Goal: Information Seeking & Learning: Compare options

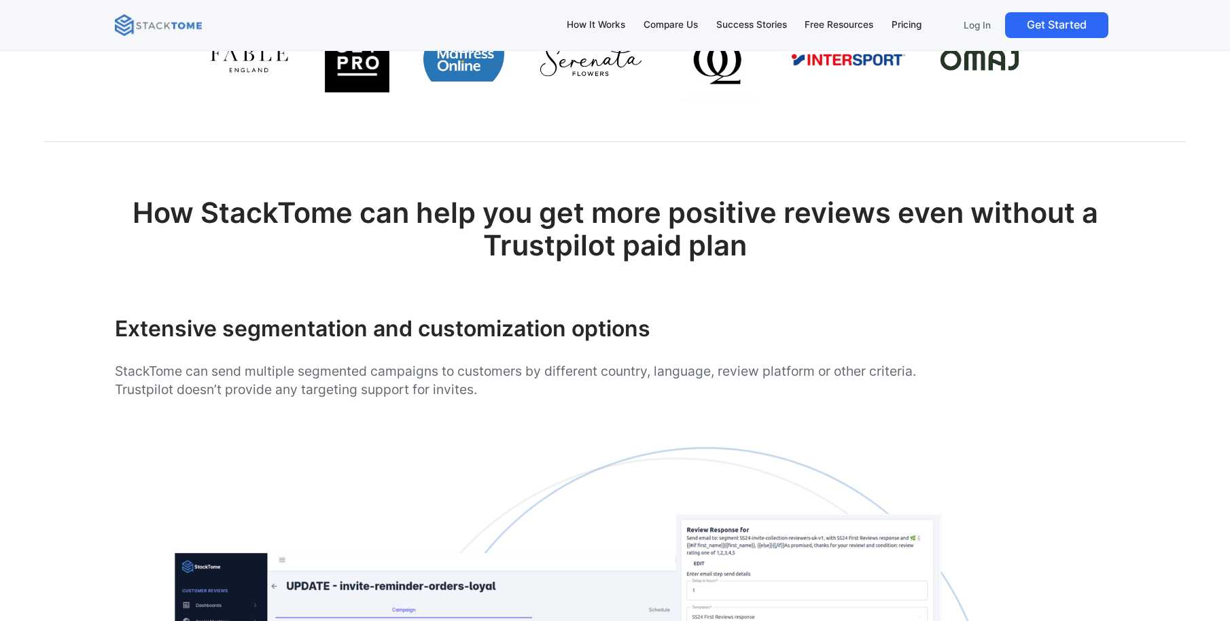
scroll to position [1115, 0]
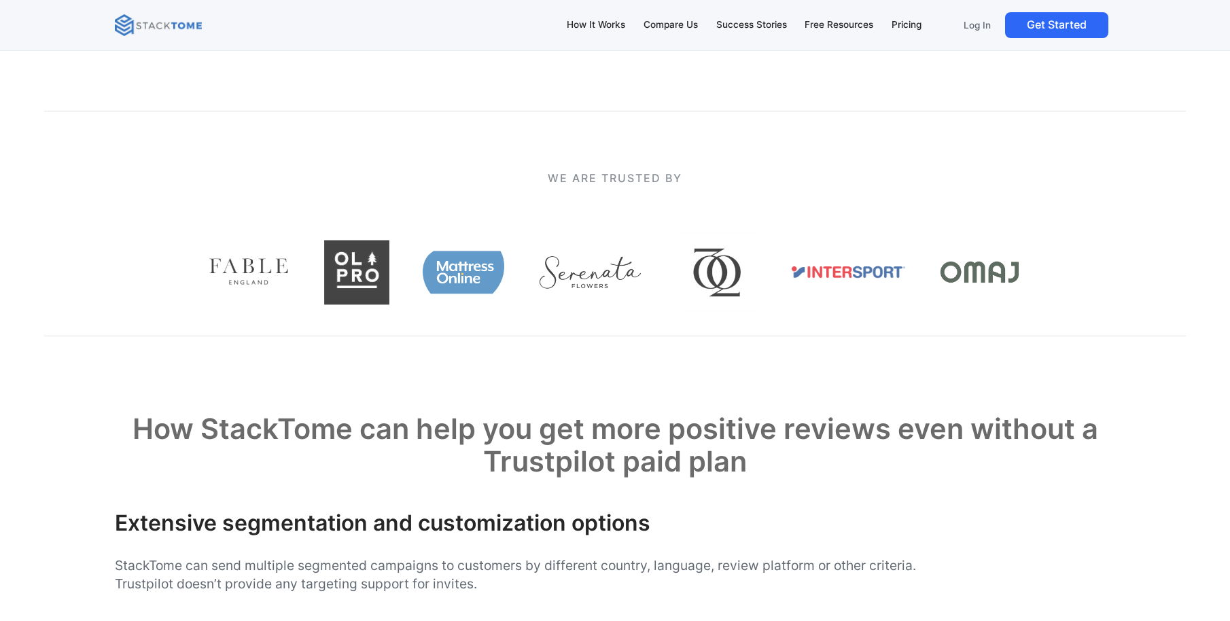
scroll to position [1055, 0]
